Goal: Navigation & Orientation: Find specific page/section

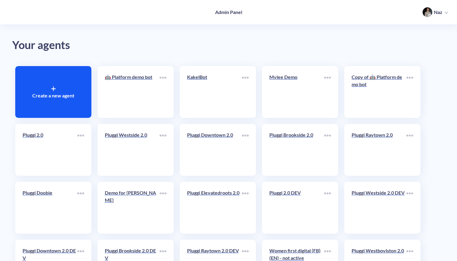
click at [84, 96] on div "Create a new agent" at bounding box center [53, 92] width 76 height 52
click at [439, 14] on p "Naz" at bounding box center [438, 12] width 9 height 7
click at [411, 54] on li "Log out" at bounding box center [425, 55] width 52 height 12
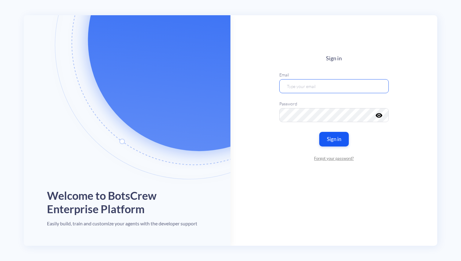
click at [317, 83] on input "email" at bounding box center [333, 86] width 109 height 14
click at [335, 136] on button "Sign in" at bounding box center [333, 138] width 31 height 15
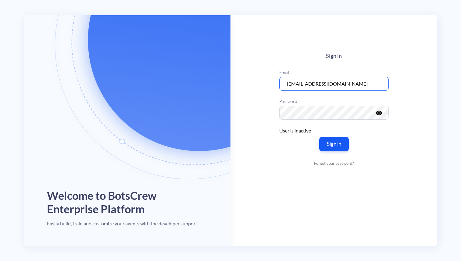
click at [322, 83] on input "[EMAIL_ADDRESS][DOMAIN_NAME]" at bounding box center [333, 84] width 109 height 14
type input "[EMAIL_ADDRESS][DOMAIN_NAME]"
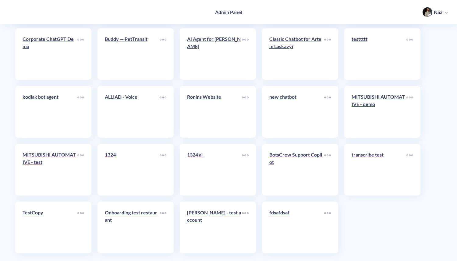
scroll to position [2479, 0]
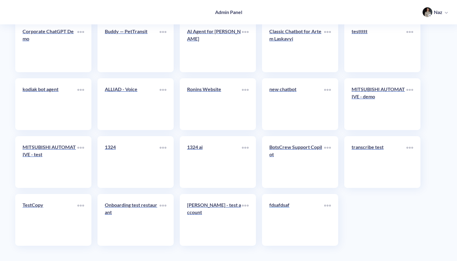
click at [296, 219] on link "fdsafdsaf" at bounding box center [297, 220] width 55 height 37
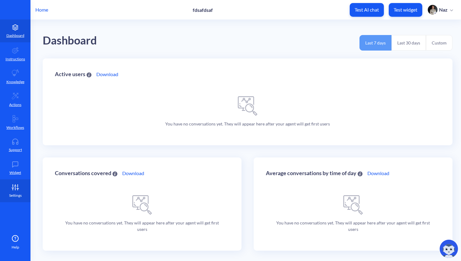
click at [3, 198] on link "Settings" at bounding box center [15, 191] width 30 height 23
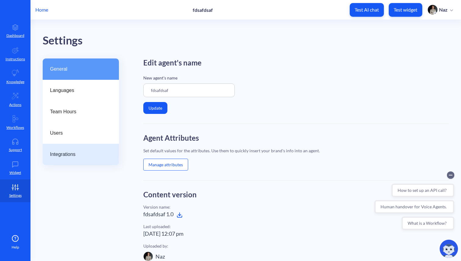
click at [62, 150] on div "Integrations" at bounding box center [81, 154] width 76 height 21
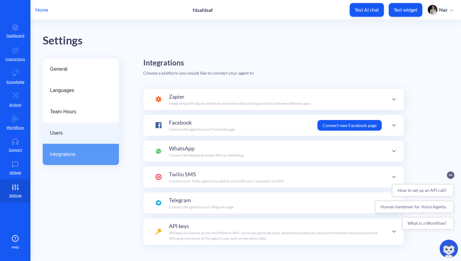
scroll to position [59, 0]
click at [64, 141] on div "Users" at bounding box center [81, 133] width 76 height 21
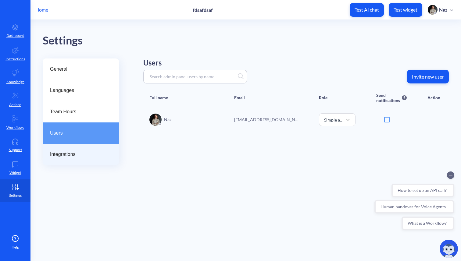
click at [68, 162] on div "Integrations" at bounding box center [81, 154] width 76 height 21
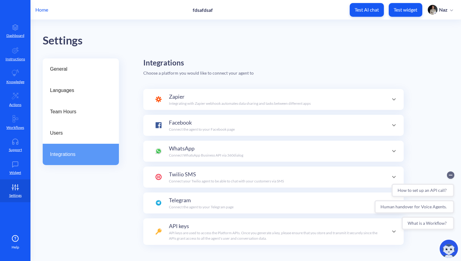
scroll to position [59, 0]
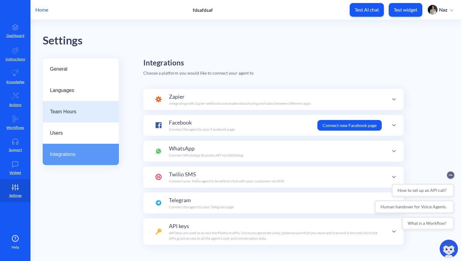
click at [86, 117] on div "Team Hours" at bounding box center [81, 111] width 76 height 21
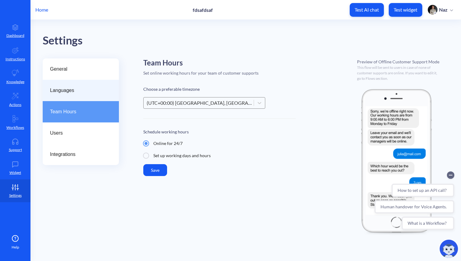
click at [95, 83] on div "Languages" at bounding box center [81, 90] width 76 height 21
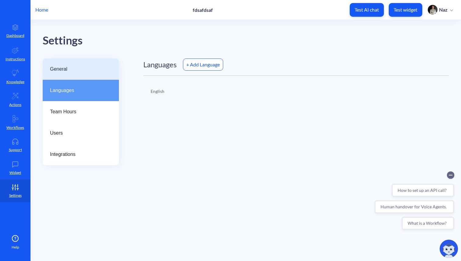
click at [83, 65] on div "General" at bounding box center [81, 69] width 76 height 21
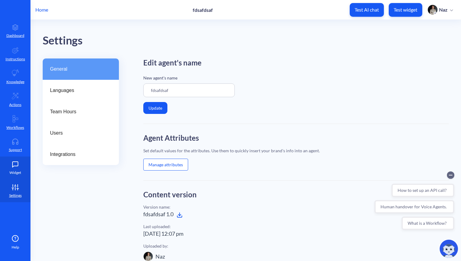
click at [6, 163] on link "Widget" at bounding box center [15, 168] width 30 height 23
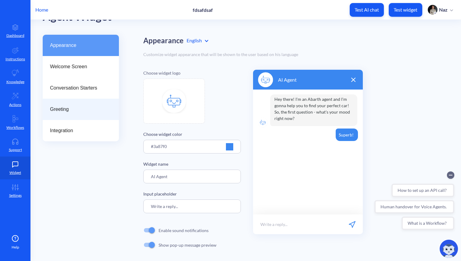
scroll to position [27, 0]
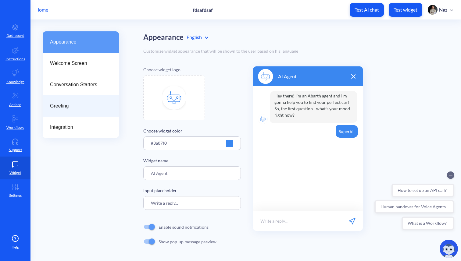
click at [96, 135] on div "Integration" at bounding box center [81, 127] width 76 height 21
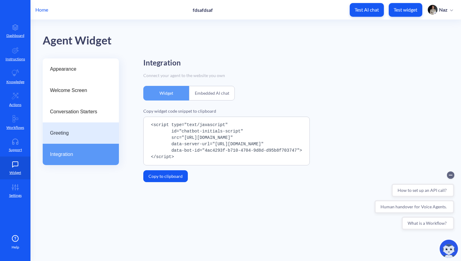
click at [96, 135] on span "Greeting" at bounding box center [78, 133] width 57 height 7
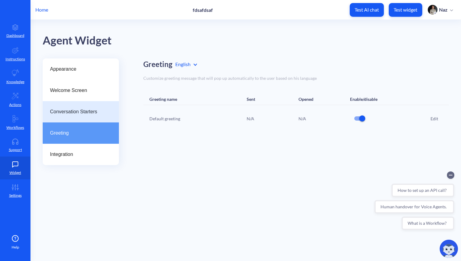
click at [98, 115] on span "Conversation Starters" at bounding box center [78, 111] width 57 height 7
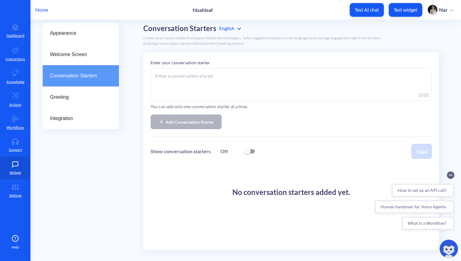
scroll to position [37, 0]
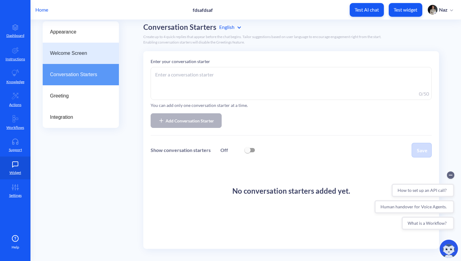
click at [84, 63] on div "Welcome Screen" at bounding box center [81, 53] width 76 height 21
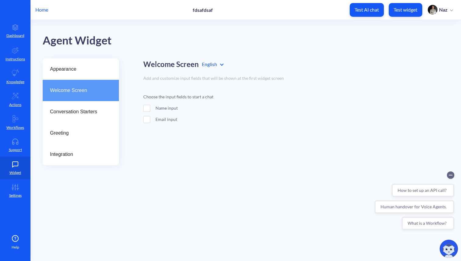
click at [84, 63] on div "Appearance" at bounding box center [81, 69] width 76 height 21
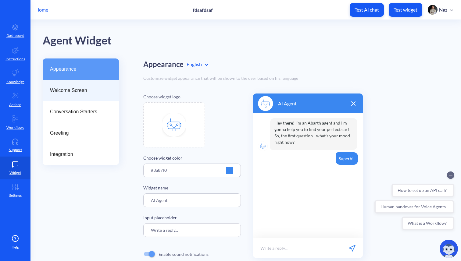
click at [85, 93] on span "Welcome Screen" at bounding box center [78, 90] width 57 height 7
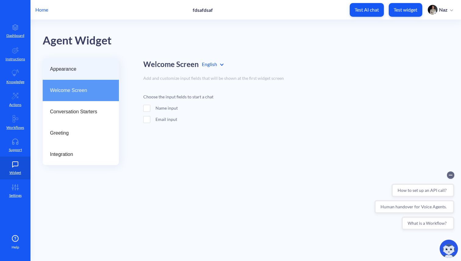
click at [89, 70] on span "Appearance" at bounding box center [78, 69] width 57 height 7
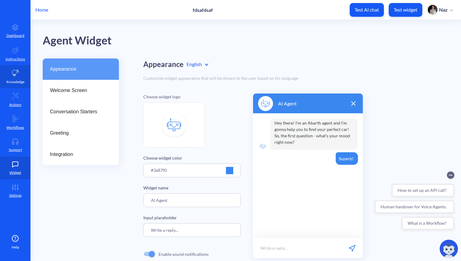
click at [9, 78] on link "Knowledge" at bounding box center [15, 76] width 30 height 23
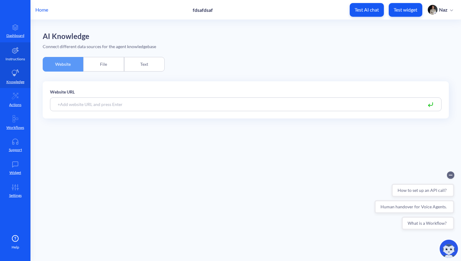
click at [11, 63] on link "Instructions" at bounding box center [15, 53] width 30 height 23
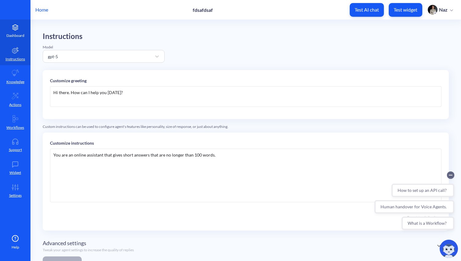
click at [18, 39] on link "Dashboard" at bounding box center [15, 31] width 30 height 23
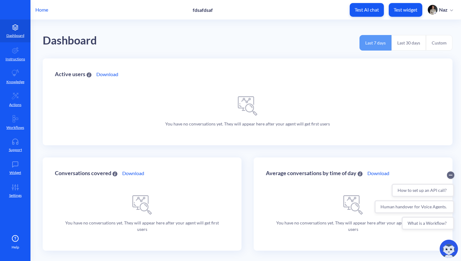
scroll to position [2, 0]
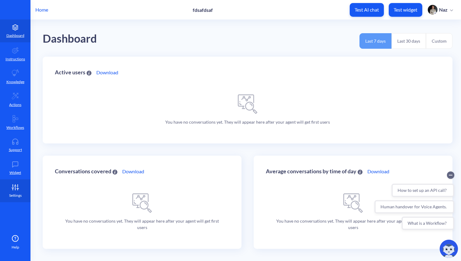
click at [7, 192] on link "Settings" at bounding box center [15, 191] width 30 height 23
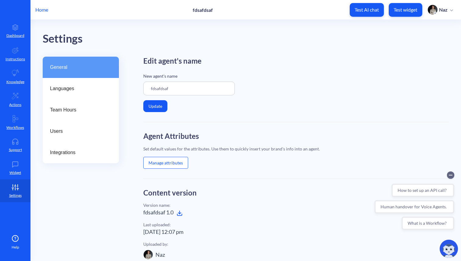
click at [11, 239] on div "Help" at bounding box center [15, 242] width 30 height 15
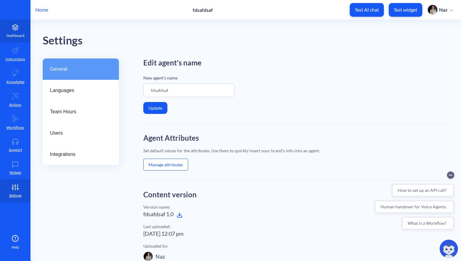
click at [12, 38] on p "Dashboard" at bounding box center [15, 35] width 18 height 5
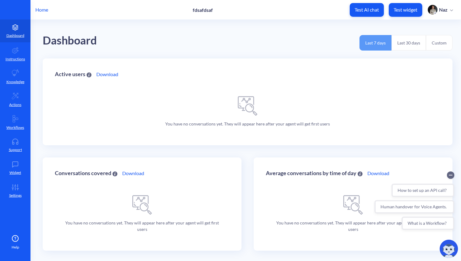
scroll to position [2, 0]
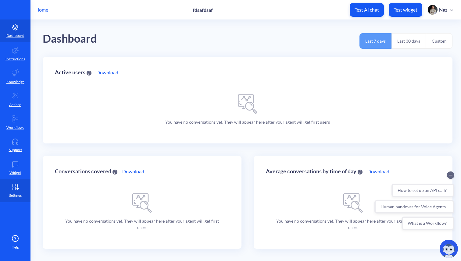
click at [25, 188] on link "Settings" at bounding box center [15, 191] width 30 height 23
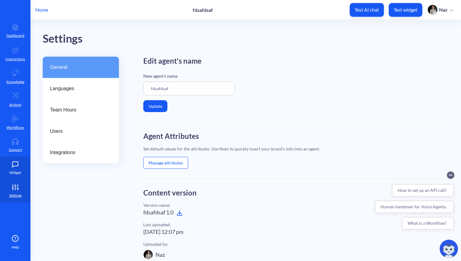
click at [22, 176] on link "Widget" at bounding box center [15, 168] width 30 height 23
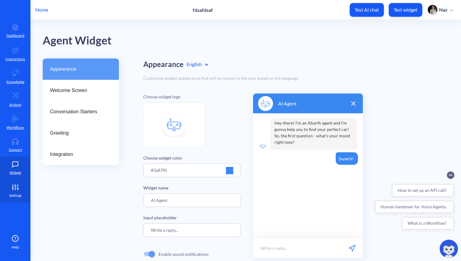
click at [20, 183] on link "Settings" at bounding box center [15, 191] width 30 height 23
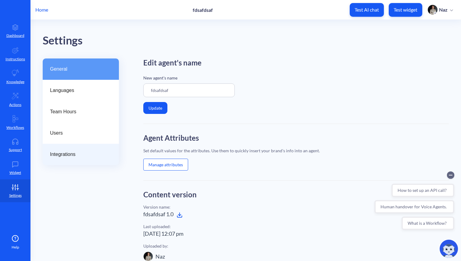
click at [68, 150] on div "Integrations" at bounding box center [81, 154] width 76 height 21
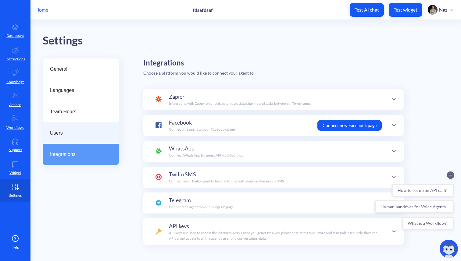
scroll to position [59, 0]
click at [81, 135] on span "Users" at bounding box center [78, 133] width 57 height 7
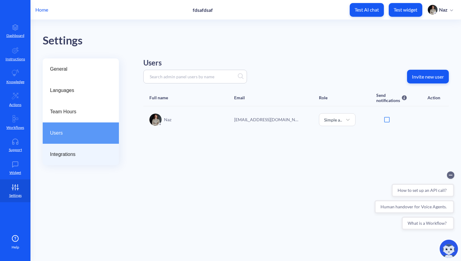
click at [77, 150] on div "Integrations" at bounding box center [81, 154] width 76 height 21
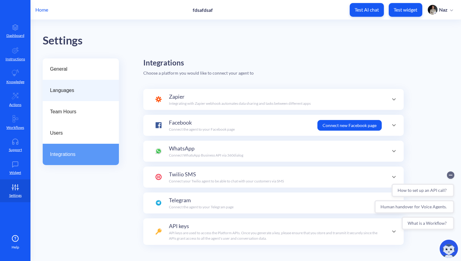
scroll to position [59, 0]
click at [91, 96] on div "Languages" at bounding box center [81, 90] width 76 height 21
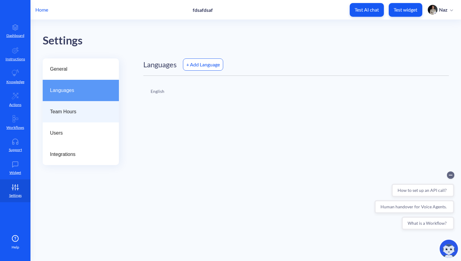
click at [90, 102] on div "Team Hours" at bounding box center [81, 111] width 76 height 21
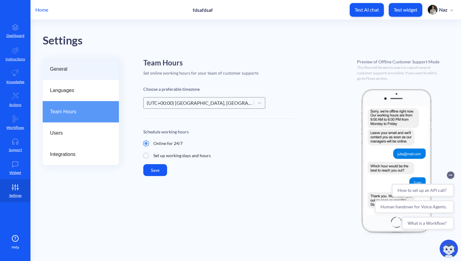
click at [98, 64] on div "General" at bounding box center [81, 69] width 76 height 21
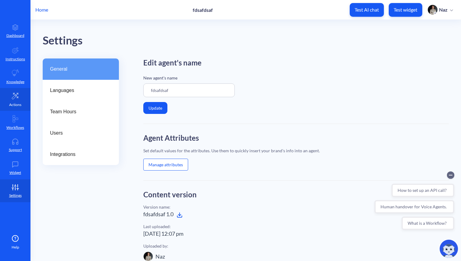
click at [13, 95] on icon at bounding box center [15, 95] width 7 height 7
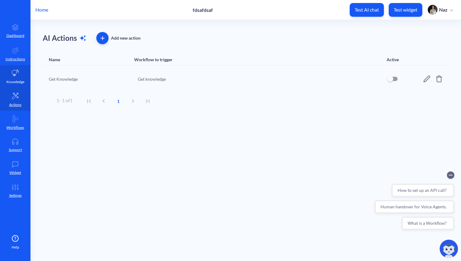
click at [16, 77] on link "Knowledge" at bounding box center [15, 76] width 30 height 23
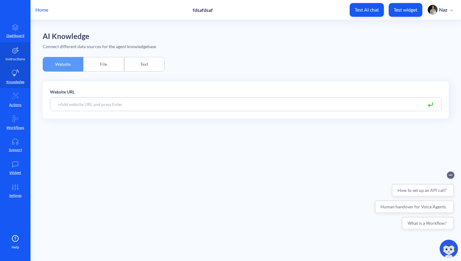
click at [19, 48] on link "Instructions" at bounding box center [15, 53] width 30 height 23
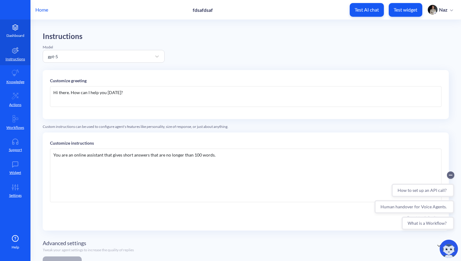
click at [25, 28] on link "Dashboard" at bounding box center [15, 31] width 30 height 23
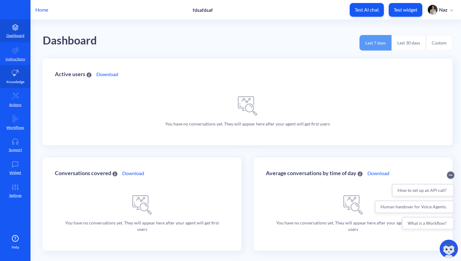
click at [9, 74] on link "Knowledge" at bounding box center [15, 76] width 30 height 23
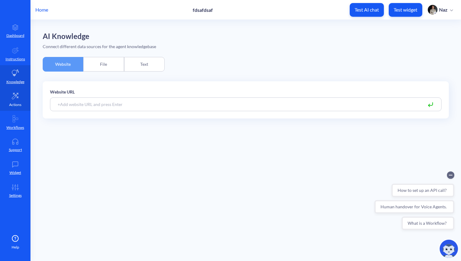
click at [9, 93] on link "Actions" at bounding box center [15, 99] width 30 height 23
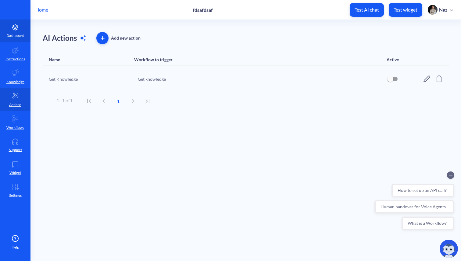
click at [22, 21] on link "Dashboard" at bounding box center [15, 31] width 30 height 23
